Goal: Navigation & Orientation: Understand site structure

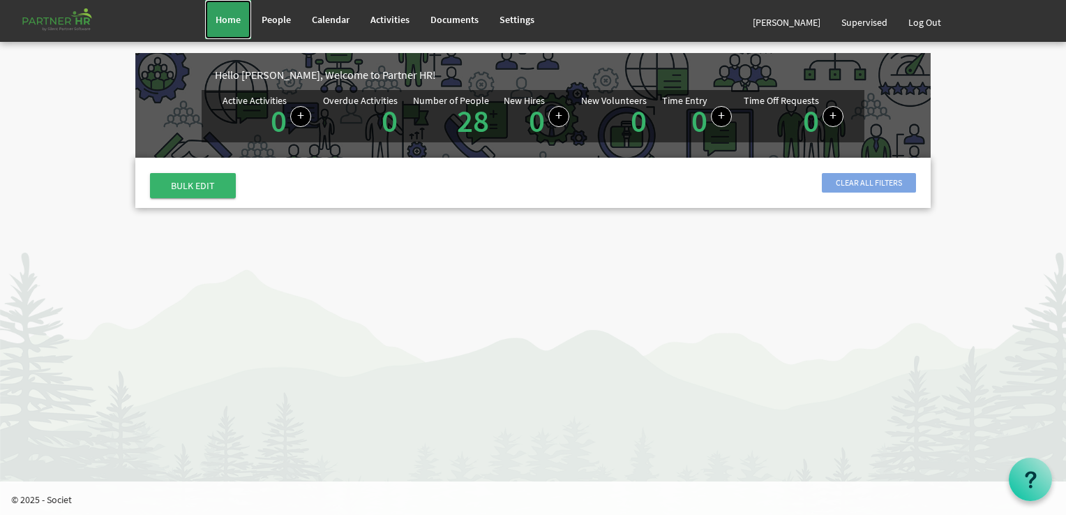
click at [216, 15] on span "Home" at bounding box center [228, 19] width 25 height 13
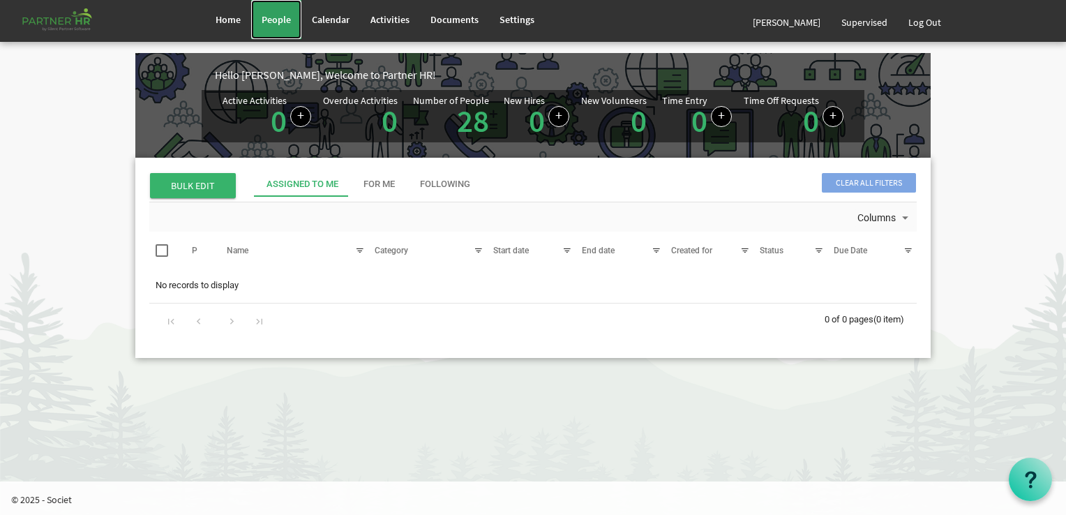
click at [274, 15] on span "People" at bounding box center [276, 19] width 29 height 13
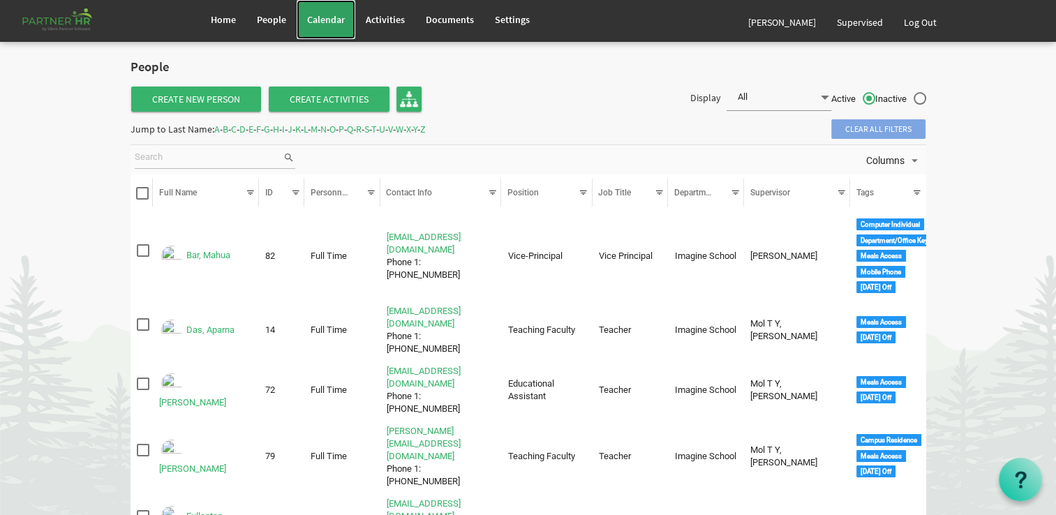
click at [322, 17] on span "Calendar" at bounding box center [326, 19] width 38 height 13
